Goal: Information Seeking & Learning: Find specific fact

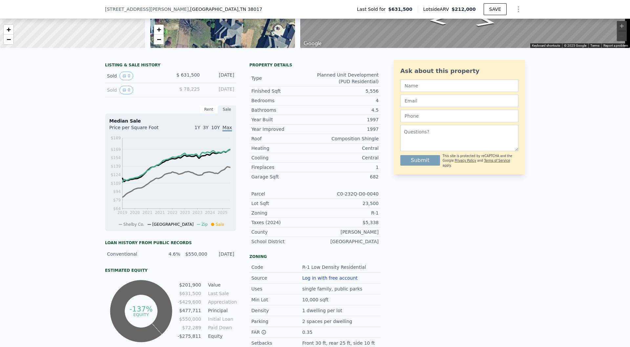
scroll to position [90, 0]
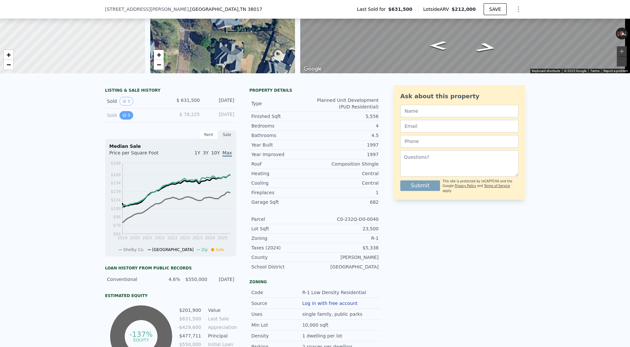
click at [122, 117] on icon "View historical data" at bounding box center [124, 115] width 4 height 4
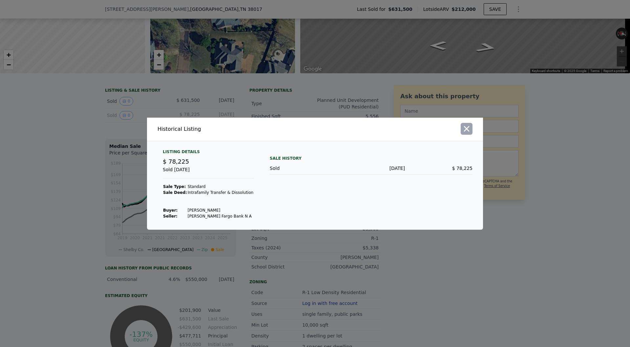
click at [471, 130] on icon "button" at bounding box center [466, 128] width 9 height 9
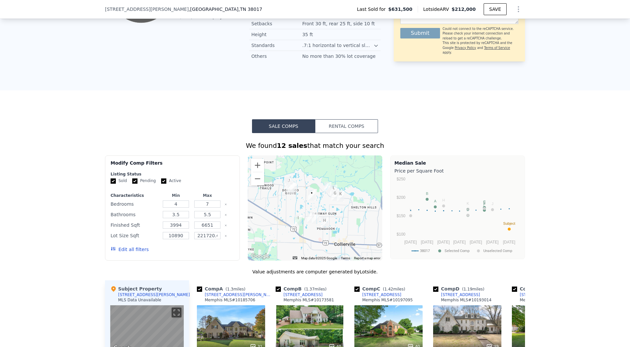
scroll to position [574, 0]
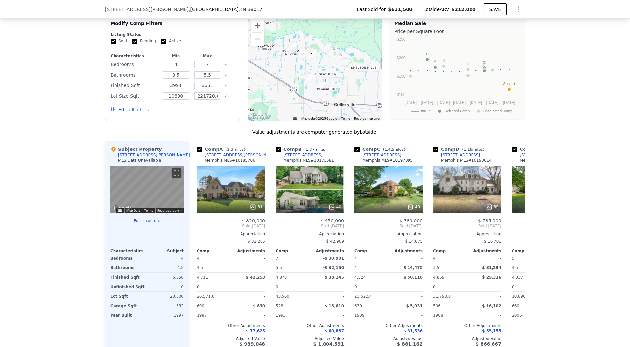
click at [128, 158] on div "[STREET_ADDRESS][PERSON_NAME]" at bounding box center [154, 154] width 72 height 5
click at [84, 161] on div "We found 12 sales that match your search Filters Map Prices Modify Comp Filters…" at bounding box center [315, 178] width 630 height 370
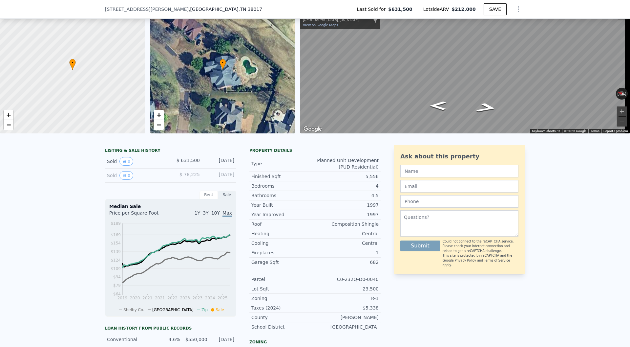
scroll to position [0, 0]
